Goal: Browse casually

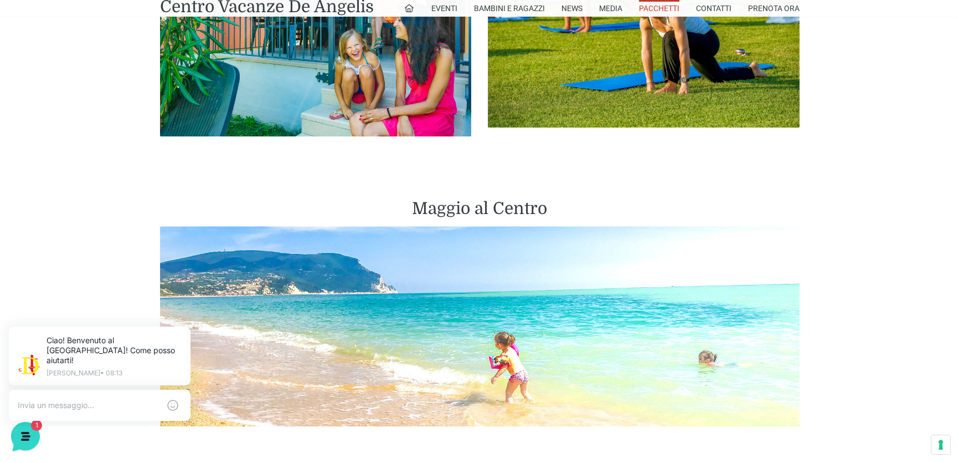
scroll to position [1108, 0]
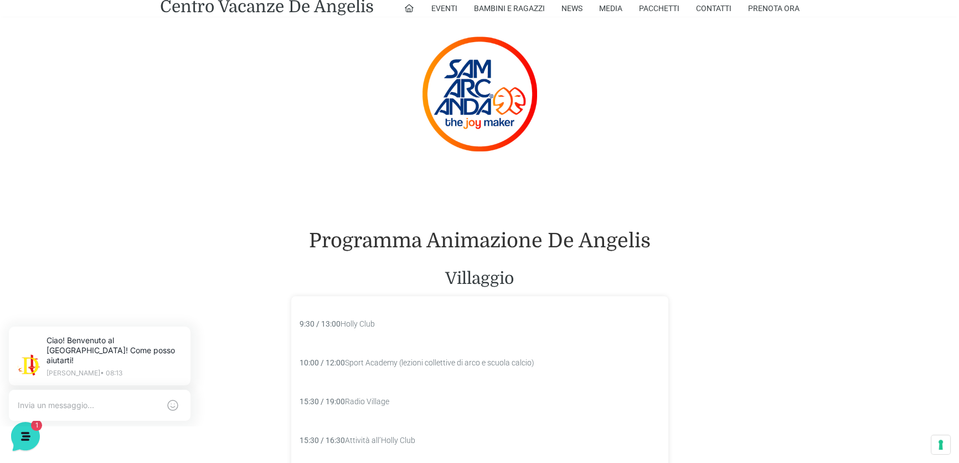
scroll to position [1058, 0]
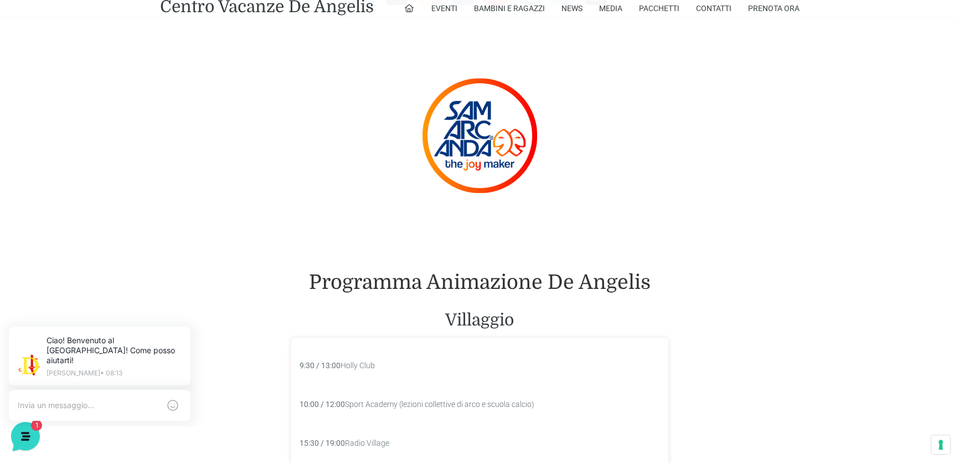
click at [467, 193] on img at bounding box center [480, 135] width 115 height 115
click at [482, 193] on img at bounding box center [480, 135] width 115 height 115
click at [428, 294] on h1 "Programma Animazione De Angelis" at bounding box center [479, 282] width 377 height 24
